Goal: Navigation & Orientation: Find specific page/section

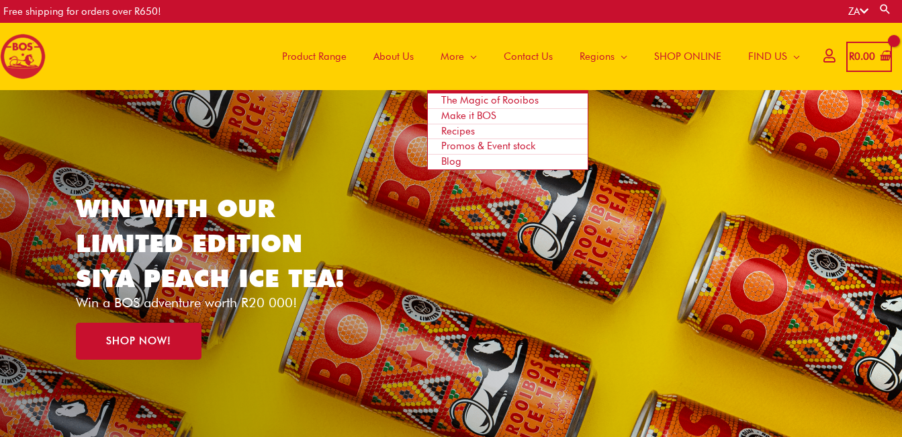
click at [472, 142] on span "Promos & Event stock" at bounding box center [488, 146] width 94 height 12
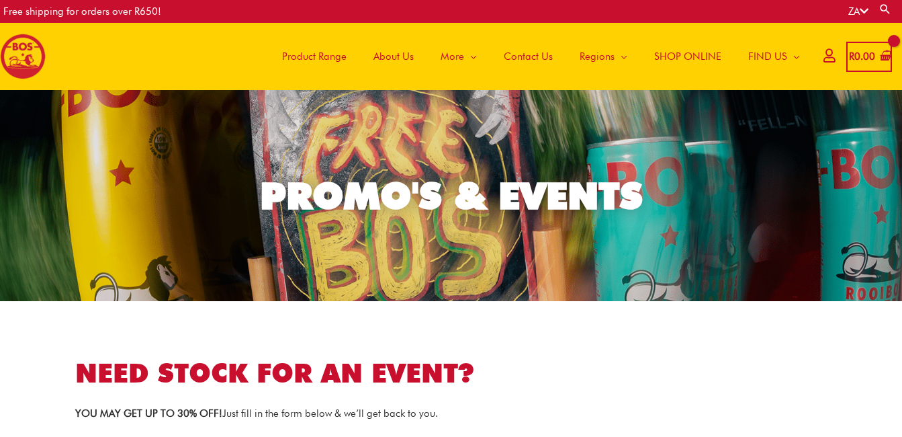
click at [396, 52] on span "About Us" at bounding box center [394, 56] width 40 height 40
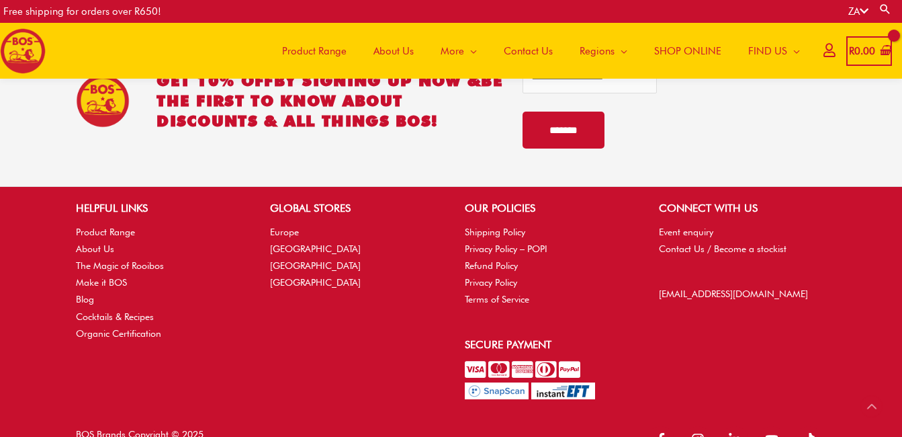
scroll to position [2113, 0]
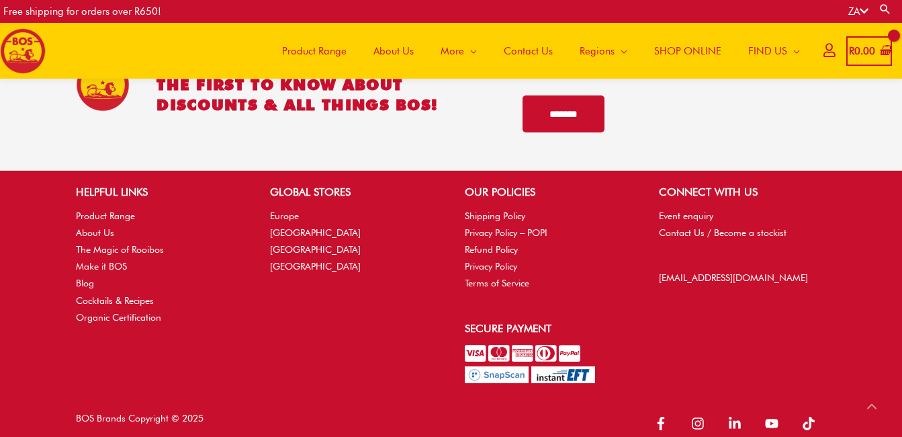
click at [526, 48] on span "Contact Us" at bounding box center [528, 51] width 49 height 40
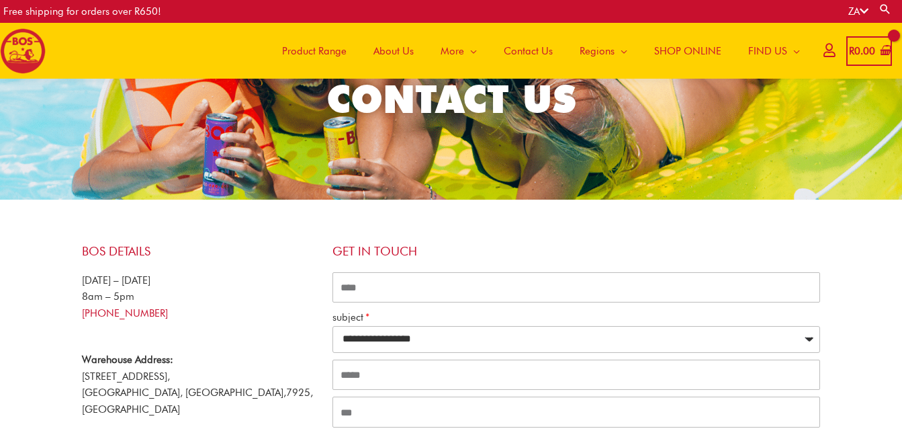
scroll to position [108, 0]
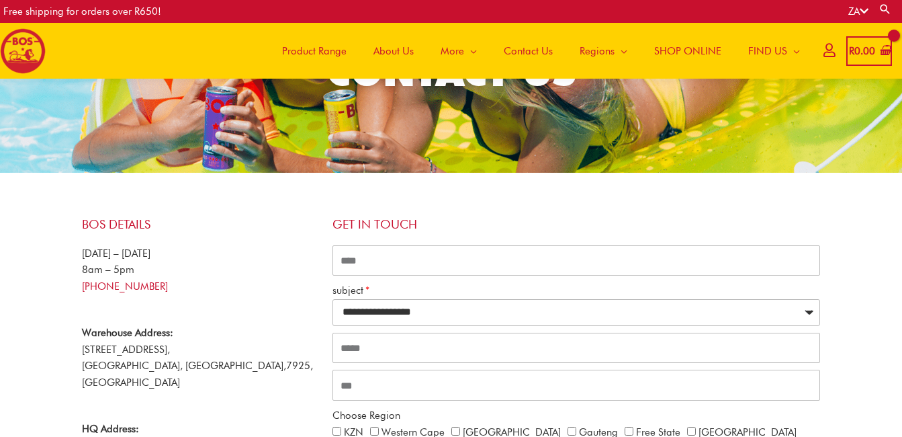
click at [330, 50] on span "Product Range" at bounding box center [314, 51] width 65 height 40
